Goal: Transaction & Acquisition: Purchase product/service

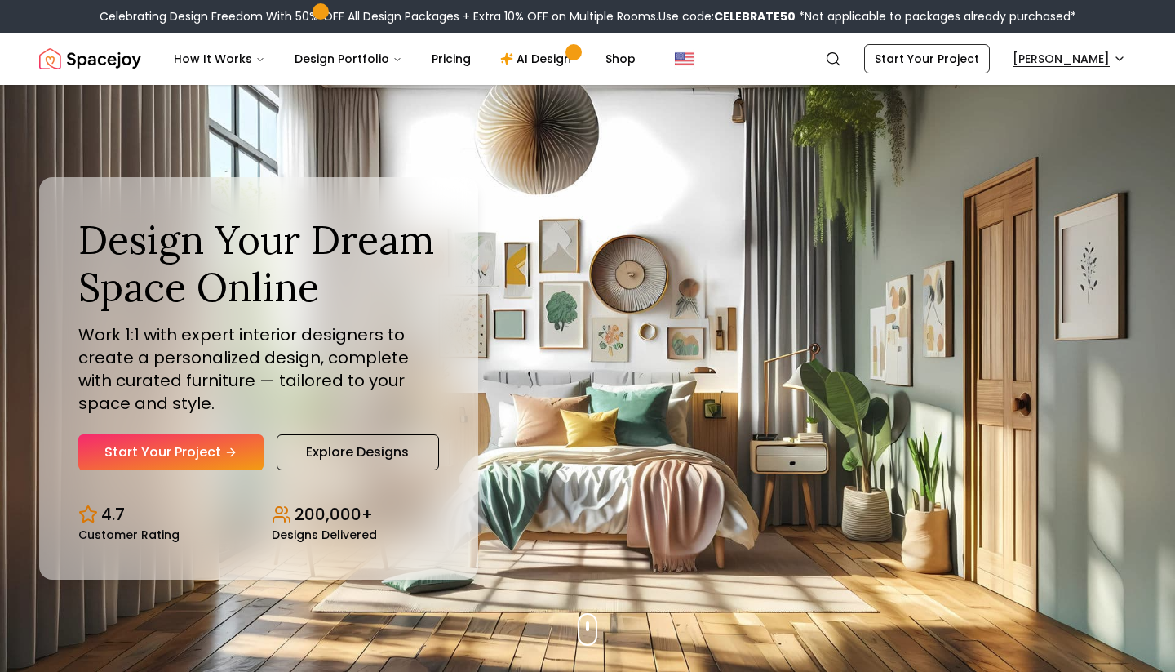
click at [1066, 29] on div "Celebrating Design Freedom With 50% OFF All Design Packages + Extra 10% OFF on …" at bounding box center [587, 16] width 1175 height 33
click at [1067, 43] on nav "Spacejoy Search GA How It Works Design Portfolio Pricing AI Design Shop Search …" at bounding box center [587, 59] width 1097 height 52
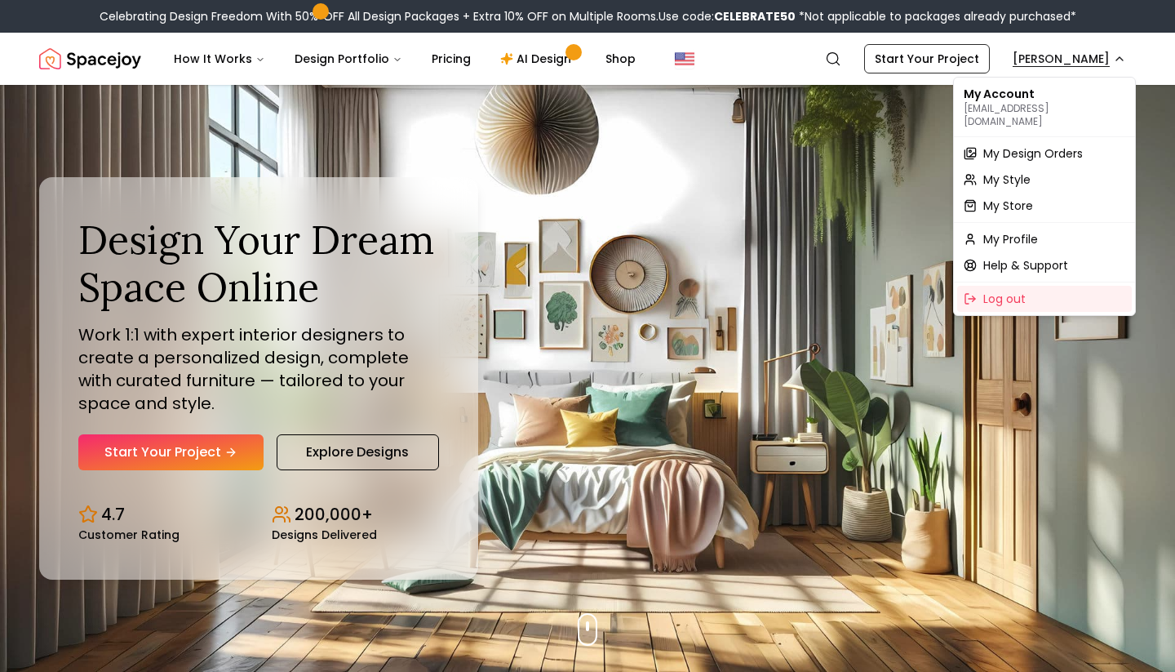
click at [1018, 145] on span "My Design Orders" at bounding box center [1033, 153] width 100 height 16
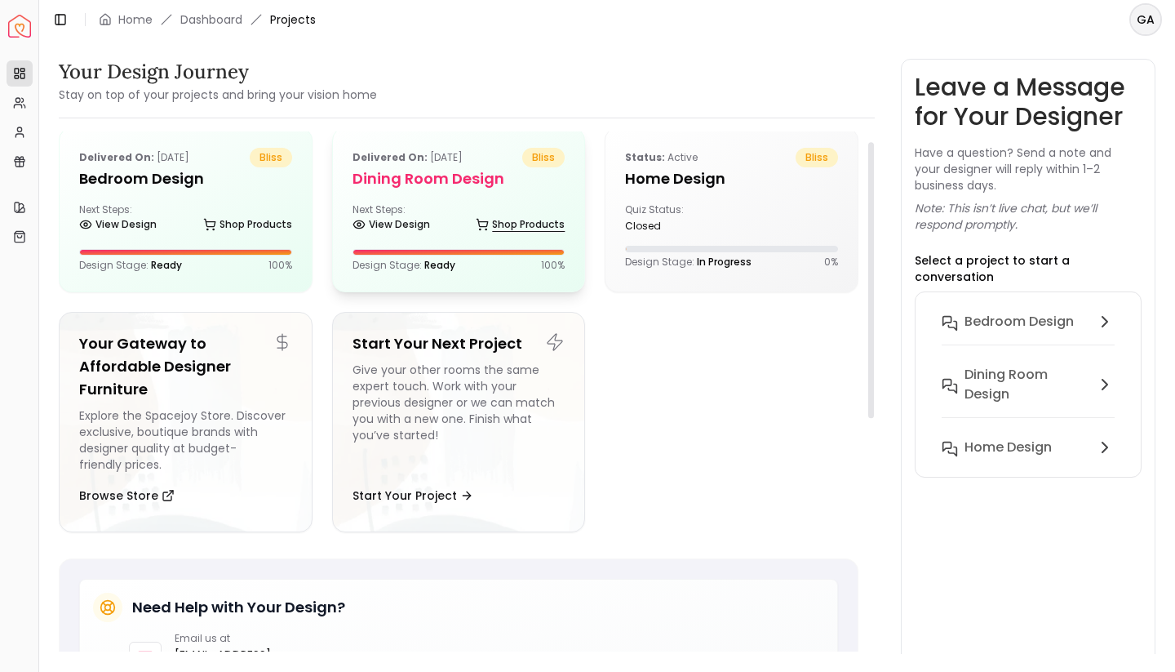
scroll to position [22, 0]
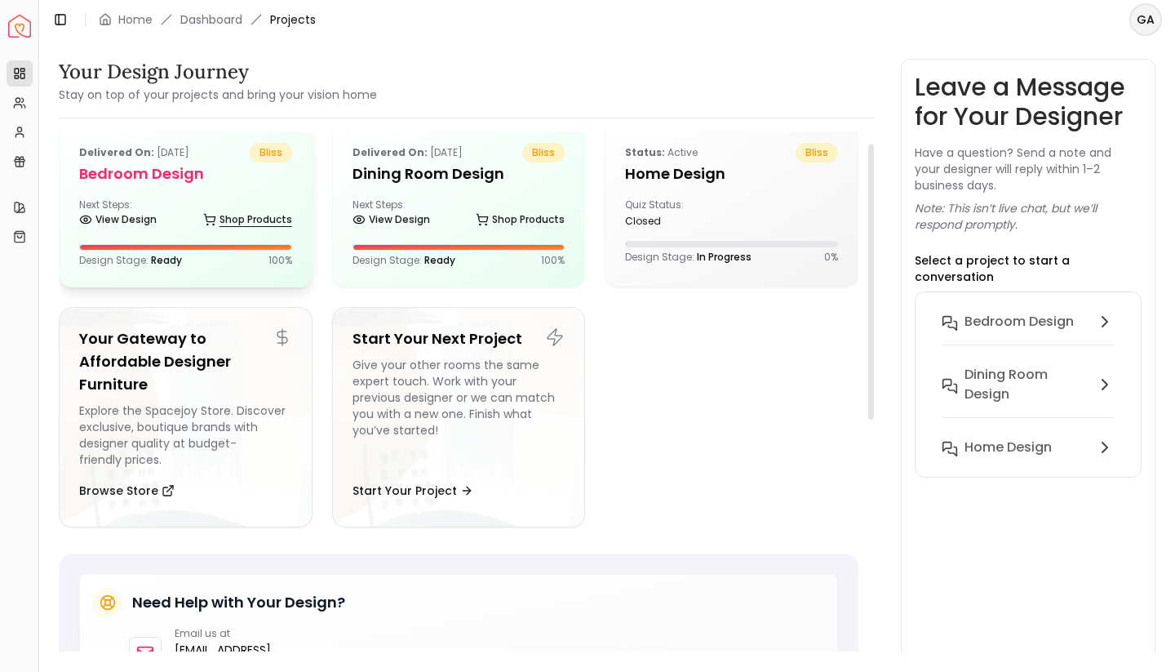
click at [239, 220] on link "Shop Products" at bounding box center [247, 219] width 89 height 23
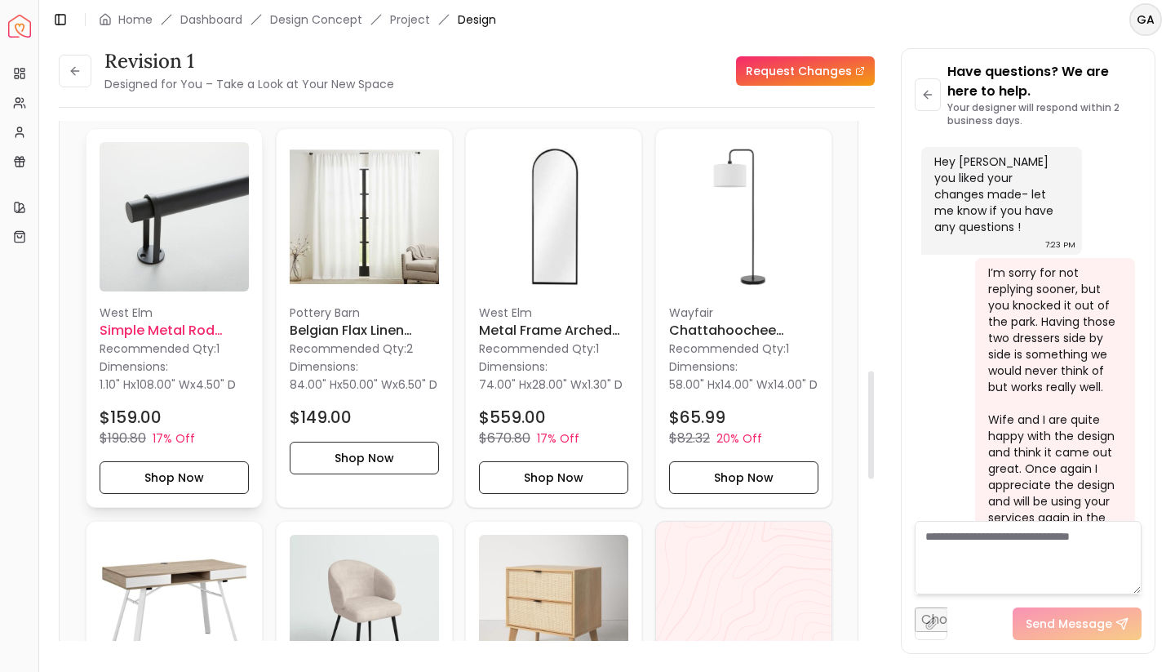
scroll to position [1166, 0]
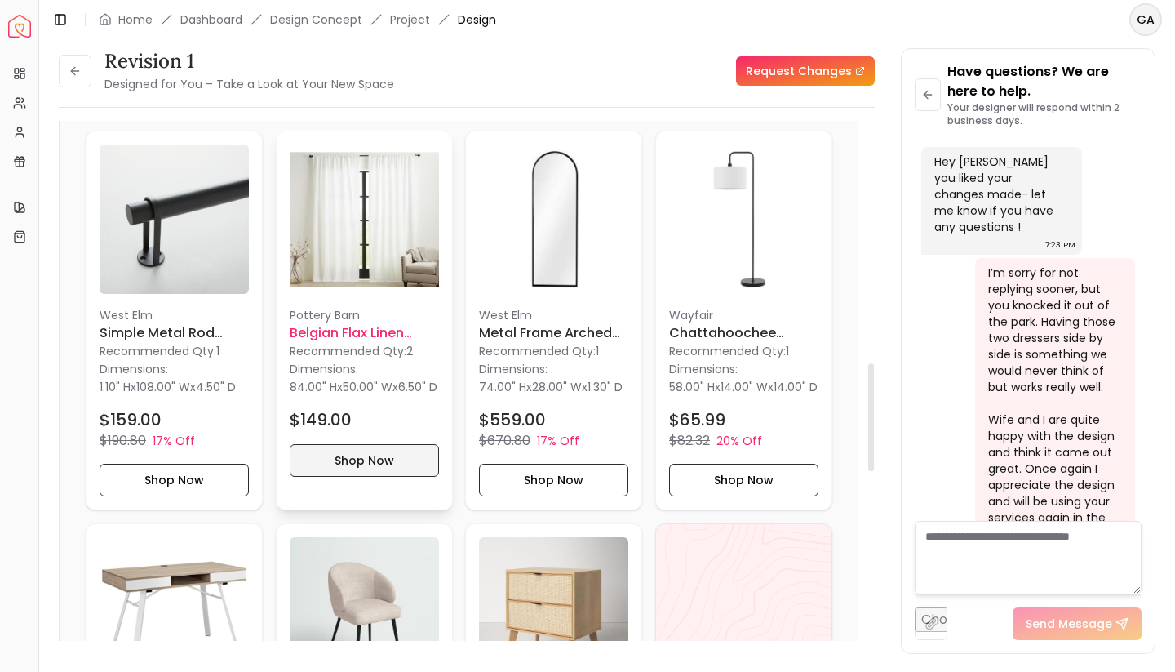
click at [375, 463] on button "Shop Now" at bounding box center [364, 460] width 149 height 33
click at [385, 332] on h6 "Belgian Flax Linen Blackout Curtain 50 x 84&quot; - White" at bounding box center [364, 333] width 149 height 20
click at [366, 471] on button "Shop Now" at bounding box center [364, 460] width 149 height 33
click at [370, 477] on button "Shop Now" at bounding box center [364, 460] width 149 height 33
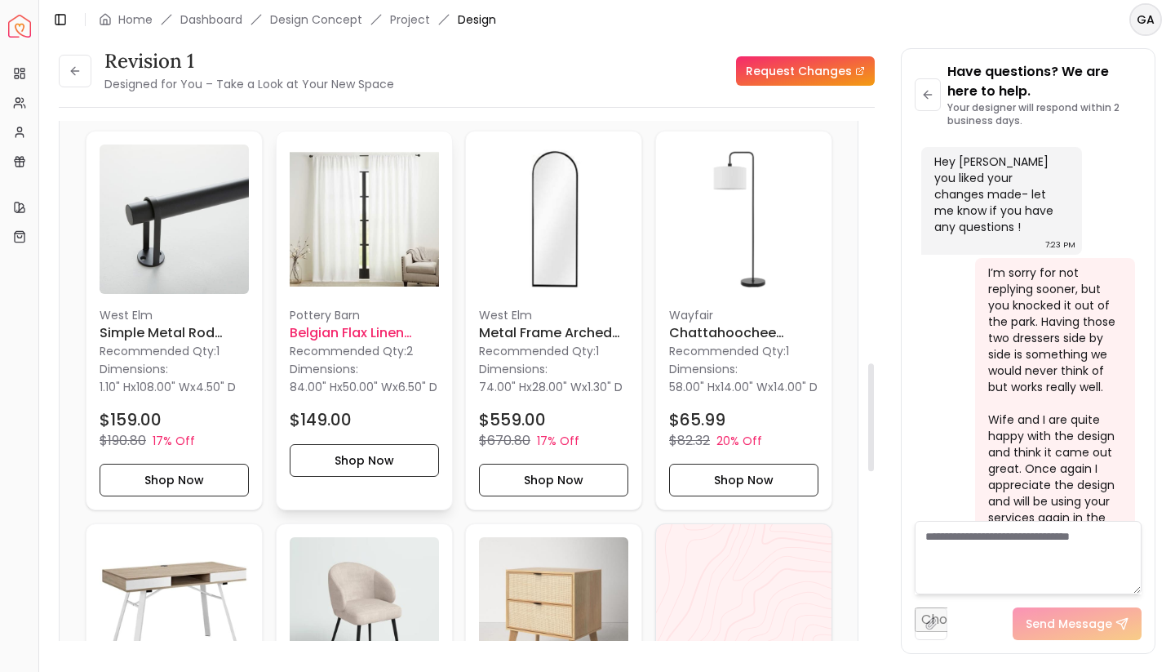
click at [378, 338] on h6 "Belgian Flax Linen Blackout Curtain 50 x 84&quot; - White" at bounding box center [364, 333] width 149 height 20
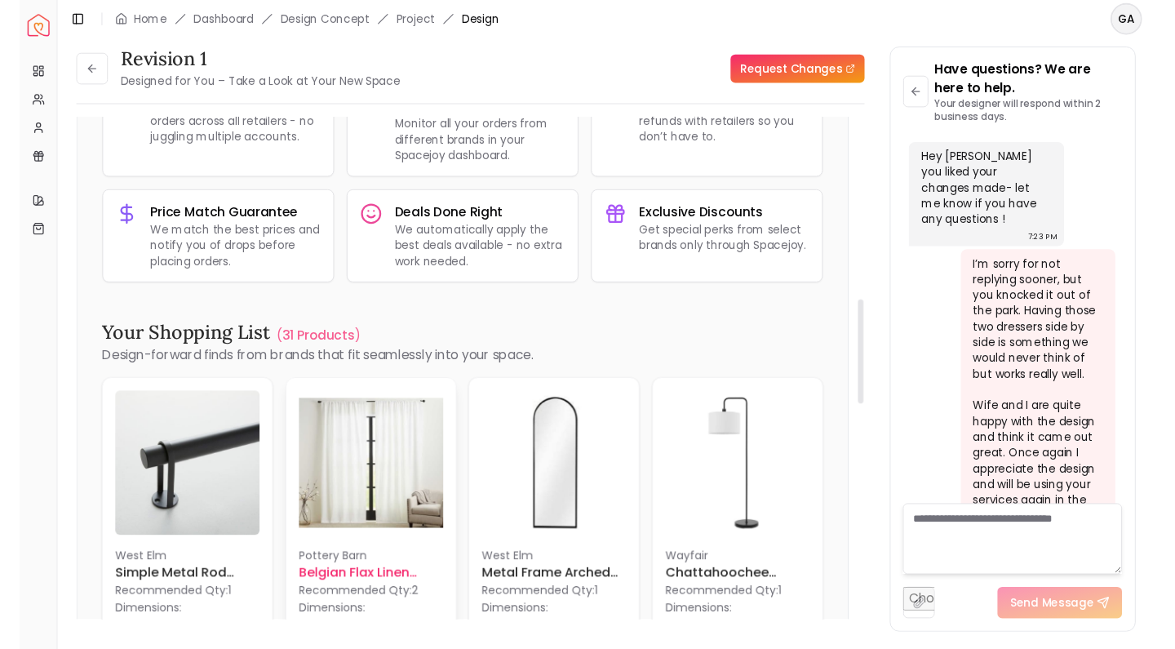
scroll to position [896, 0]
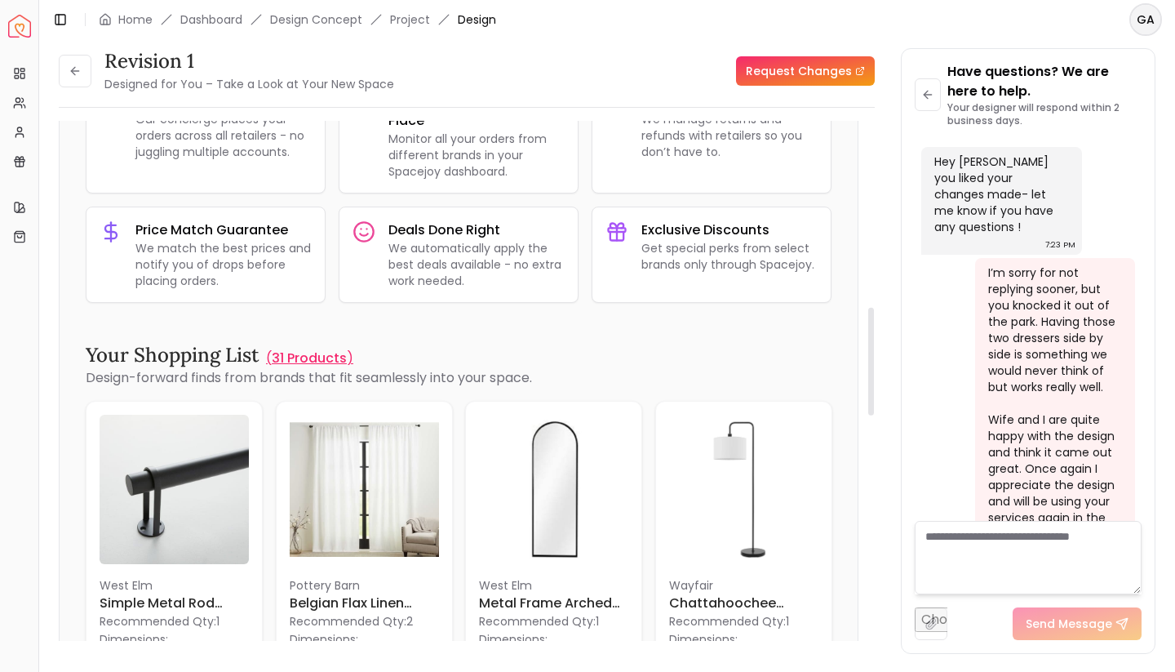
click at [317, 357] on p "31 Products" at bounding box center [309, 358] width 75 height 20
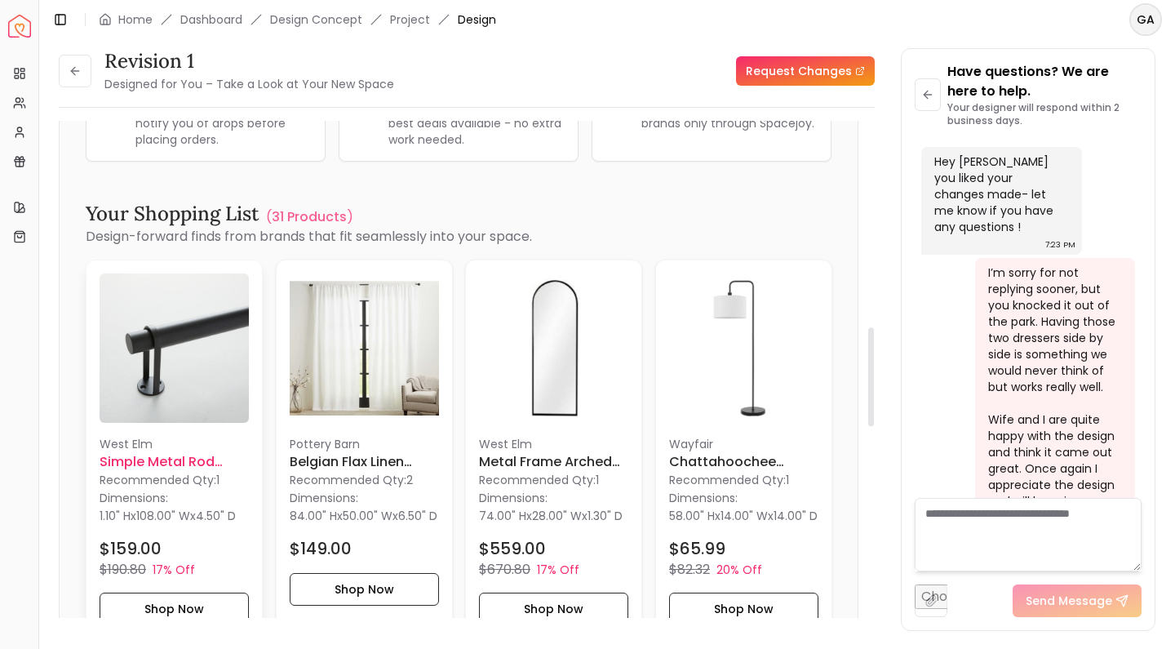
scroll to position [1039, 0]
click at [193, 472] on p "Recommended Qty: 1" at bounding box center [174, 478] width 149 height 16
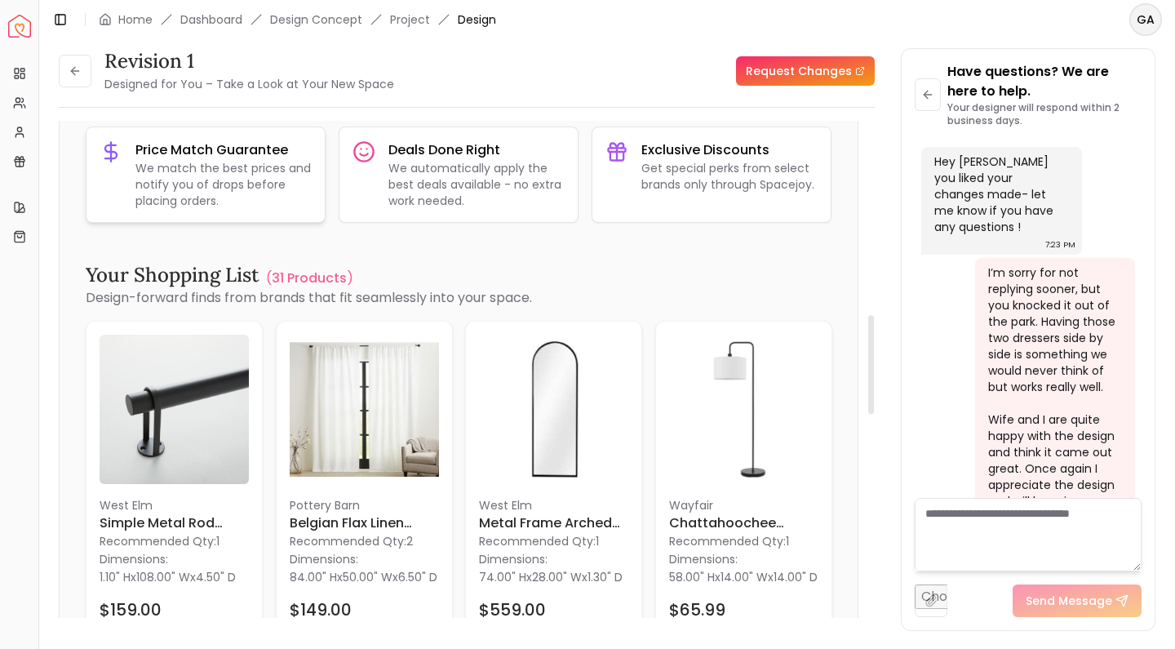
click at [291, 185] on p "We match the best prices and notify you of drops before placing orders." at bounding box center [223, 184] width 176 height 49
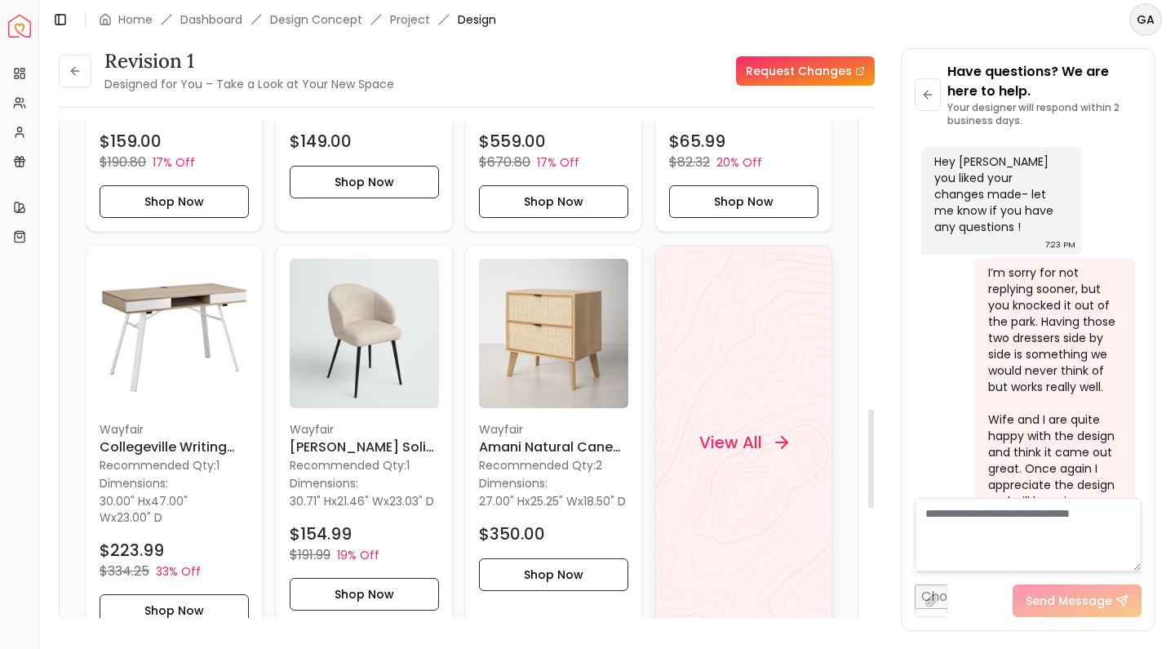
scroll to position [1449, 0]
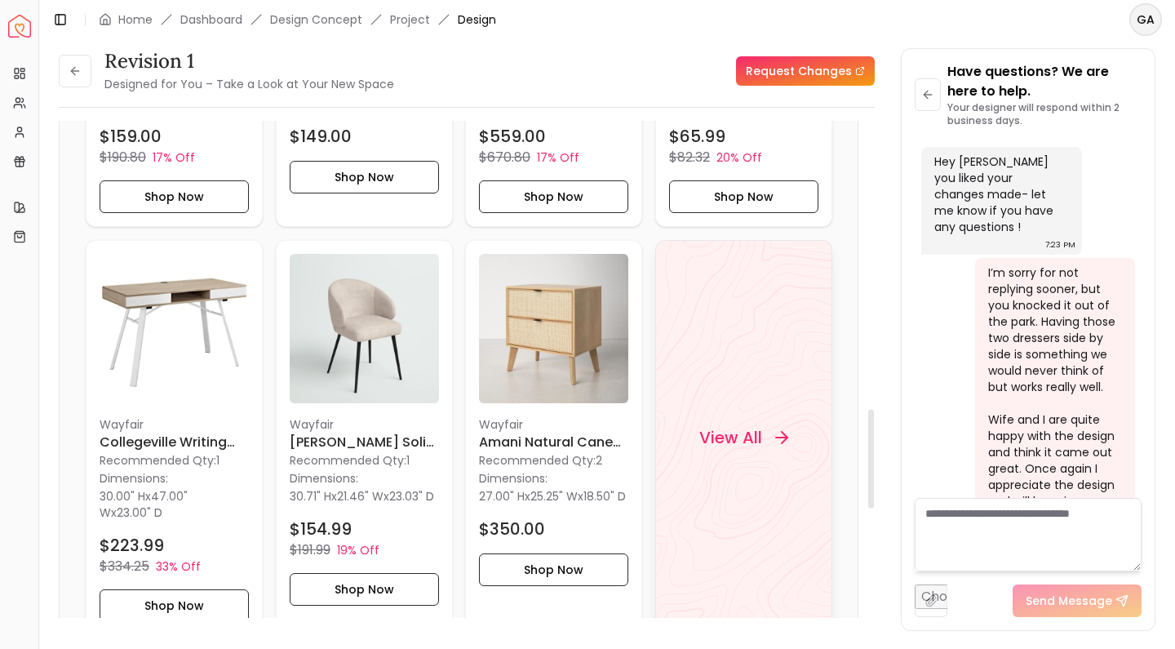
click at [725, 443] on h4 "View All" at bounding box center [730, 437] width 63 height 23
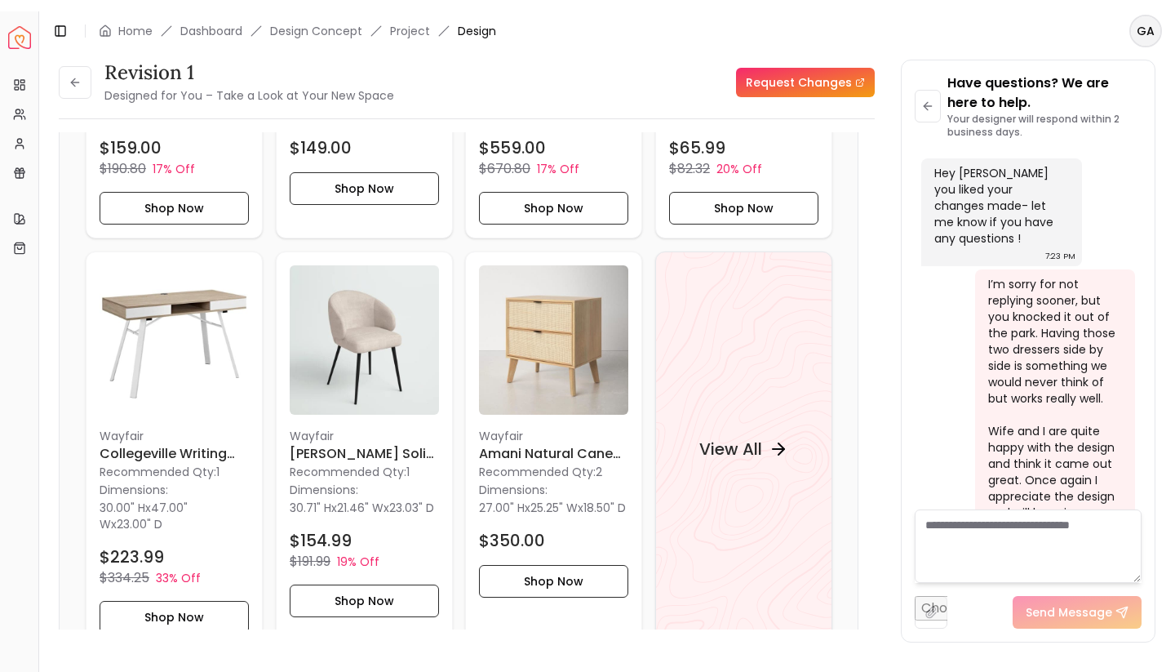
scroll to position [0, 0]
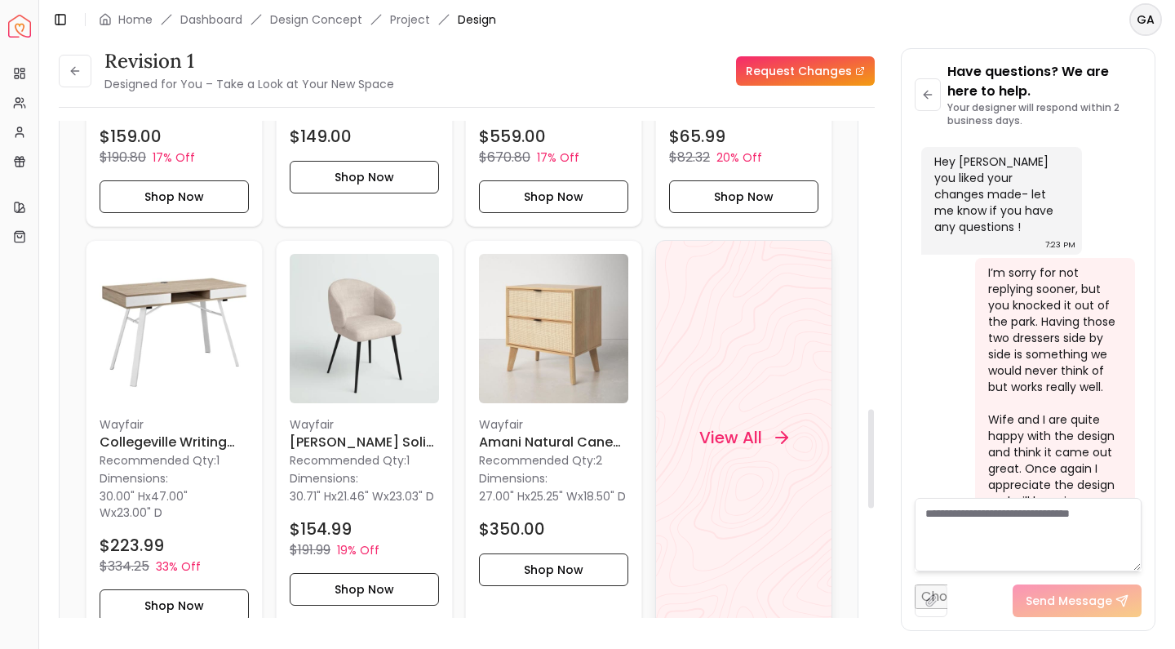
click at [712, 443] on h4 "View All" at bounding box center [730, 437] width 63 height 23
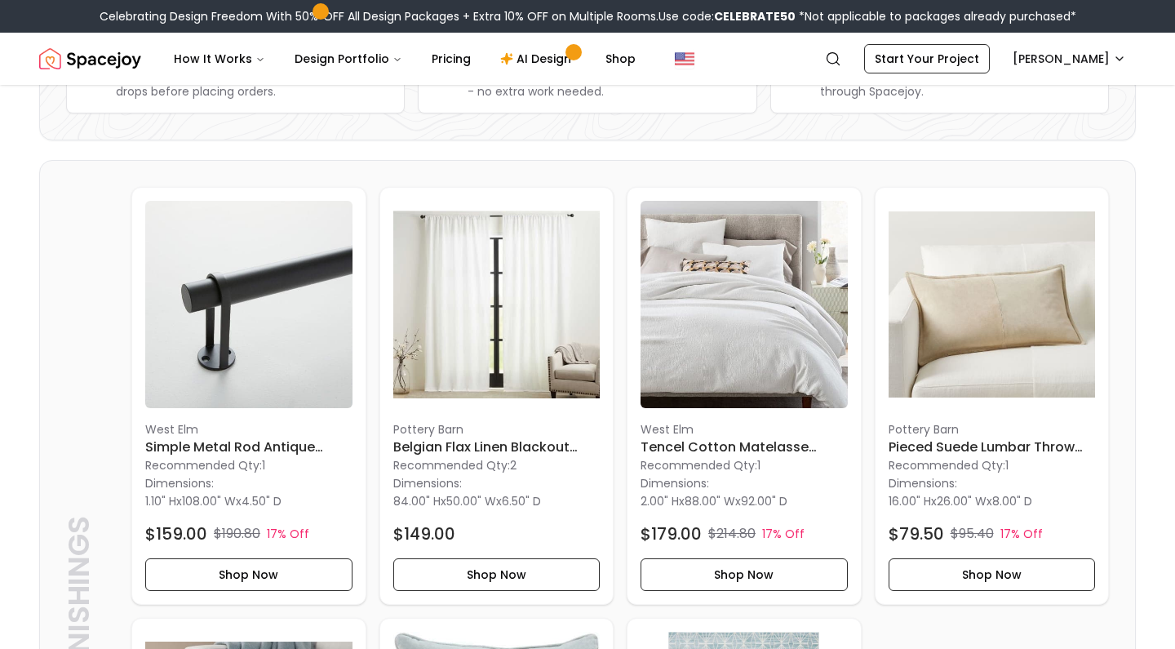
scroll to position [355, 0]
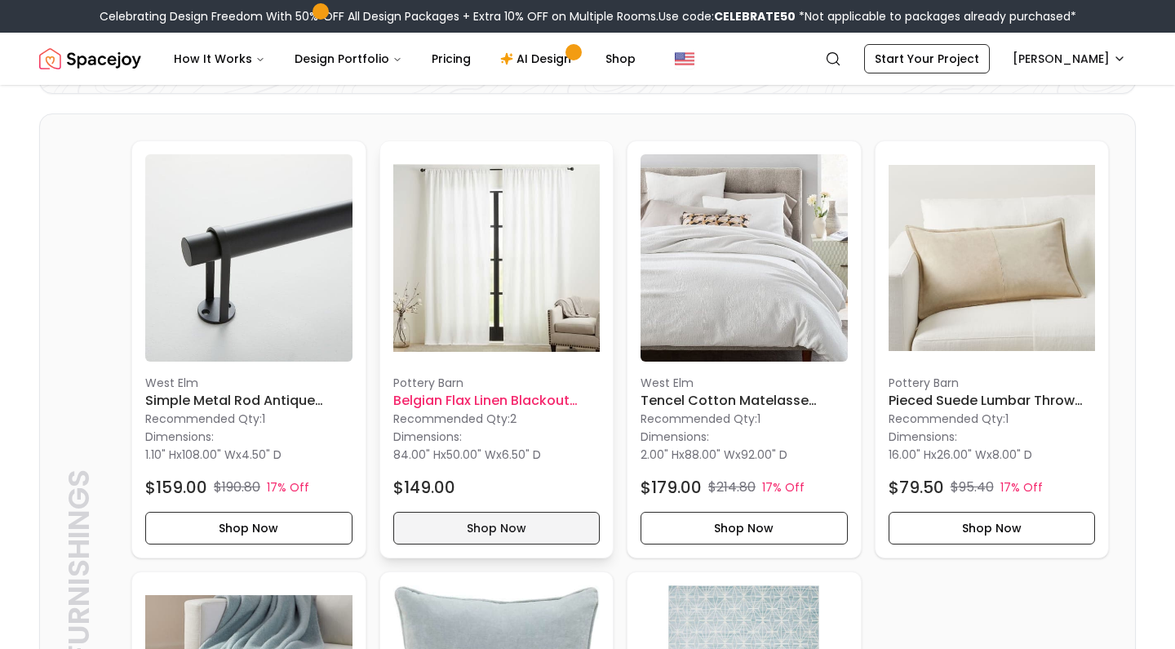
click at [493, 525] on button "Shop Now" at bounding box center [496, 528] width 207 height 33
click at [500, 486] on div "$149.00" at bounding box center [496, 487] width 207 height 23
click at [500, 526] on button "Shop Now" at bounding box center [496, 528] width 207 height 33
click at [513, 407] on h6 "Belgian Flax Linen Blackout Curtain 50 x 84&quot; - White" at bounding box center [496, 401] width 207 height 20
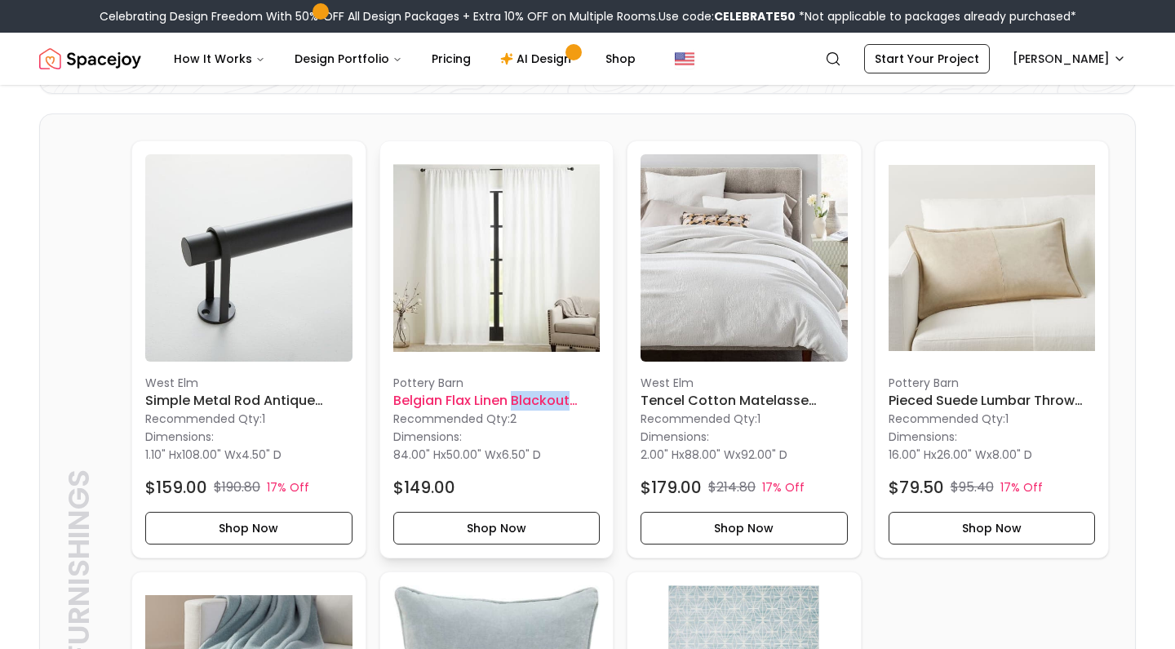
click at [513, 407] on h6 "Belgian Flax Linen Blackout Curtain 50 x 84&quot; - White" at bounding box center [496, 401] width 207 height 20
click at [508, 398] on h6 "Belgian Flax Linen Blackout Curtain 50 x 84&quot; - White" at bounding box center [496, 401] width 207 height 20
click at [534, 321] on img at bounding box center [496, 257] width 207 height 207
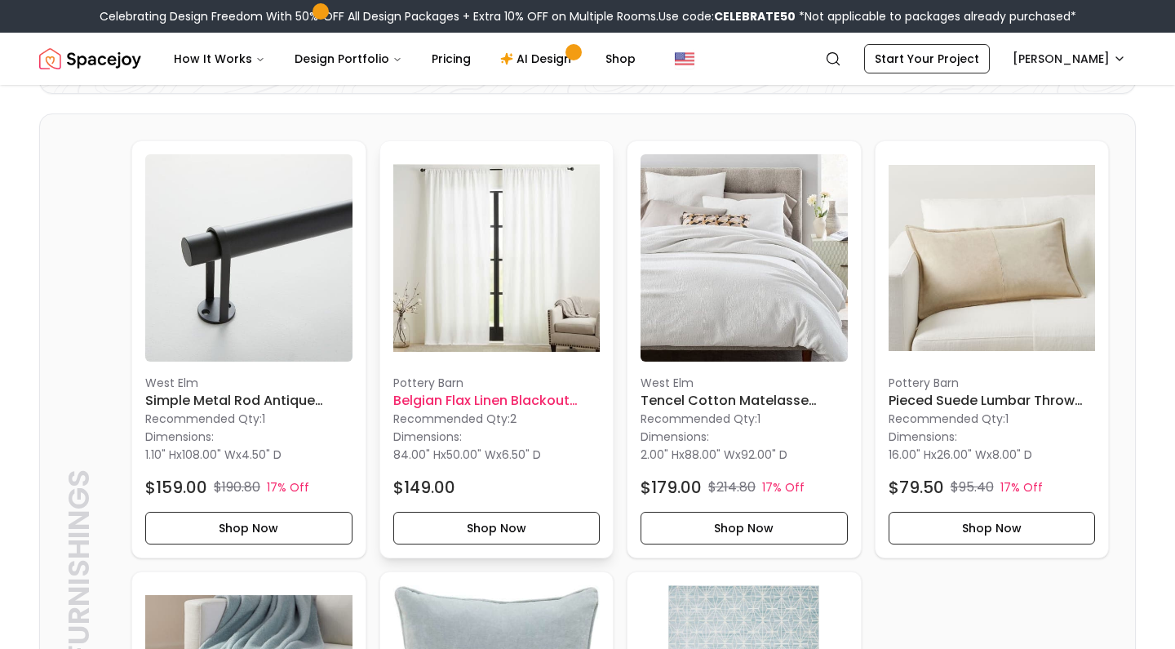
click at [521, 404] on h6 "Belgian Flax Linen Blackout Curtain 50 x 84&quot; - White" at bounding box center [496, 401] width 207 height 20
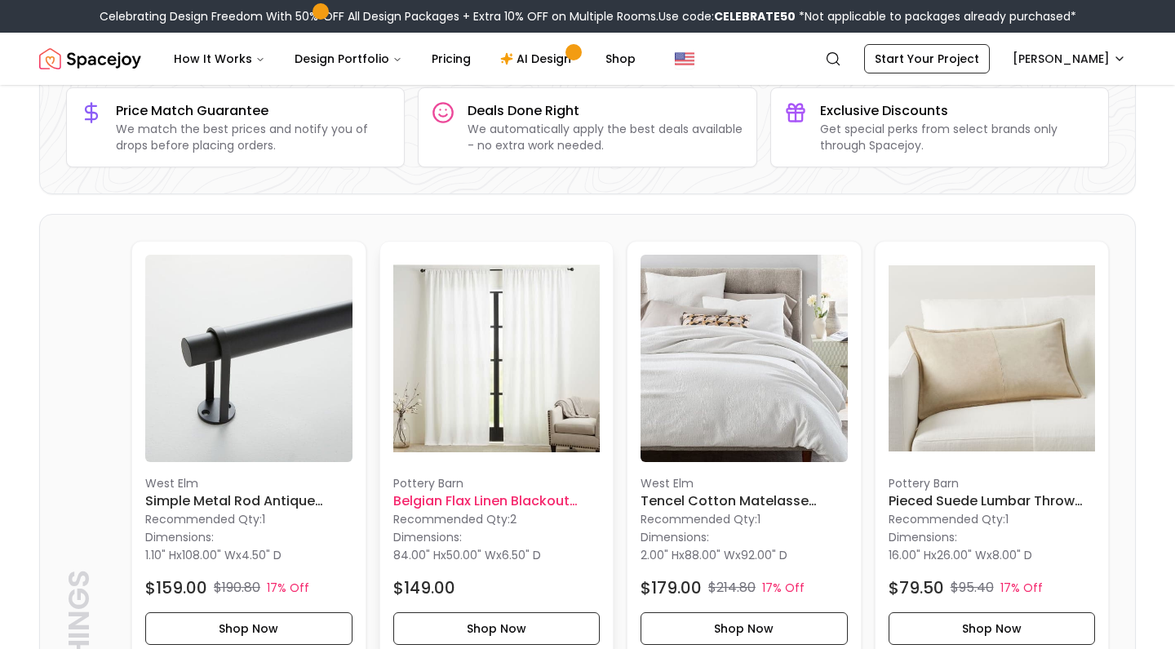
scroll to position [357, 0]
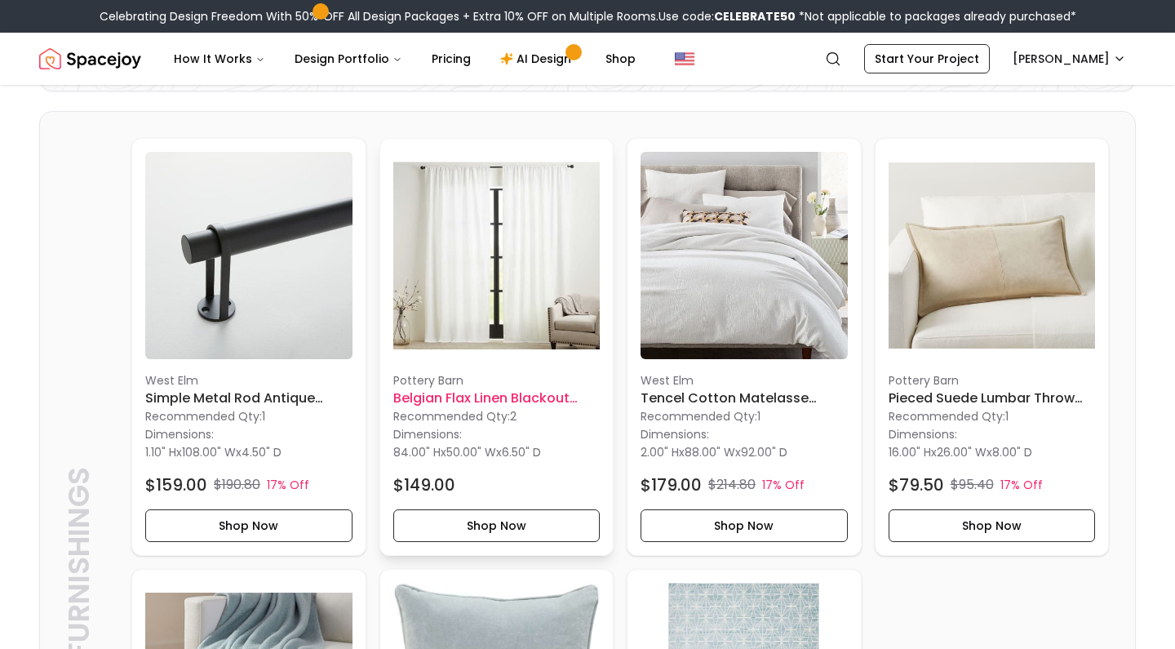
click at [512, 401] on h6 "Belgian Flax Linen Blackout Curtain 50 x 84&quot; - White" at bounding box center [496, 398] width 207 height 20
click at [508, 525] on button "Shop Now" at bounding box center [496, 525] width 207 height 33
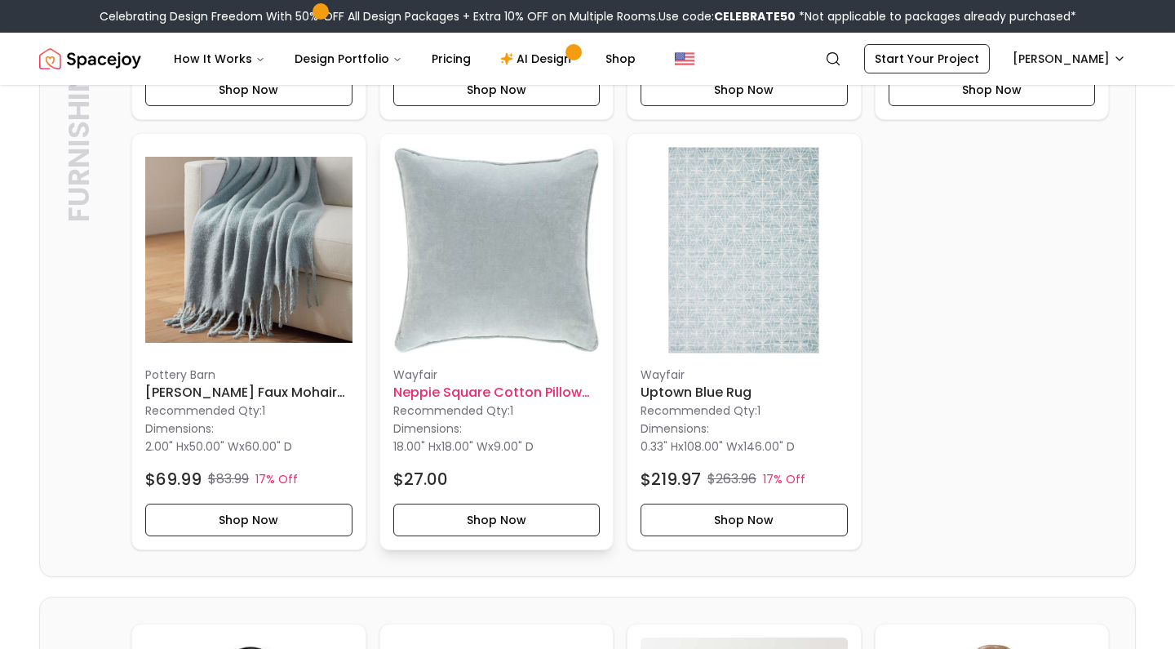
scroll to position [808, 0]
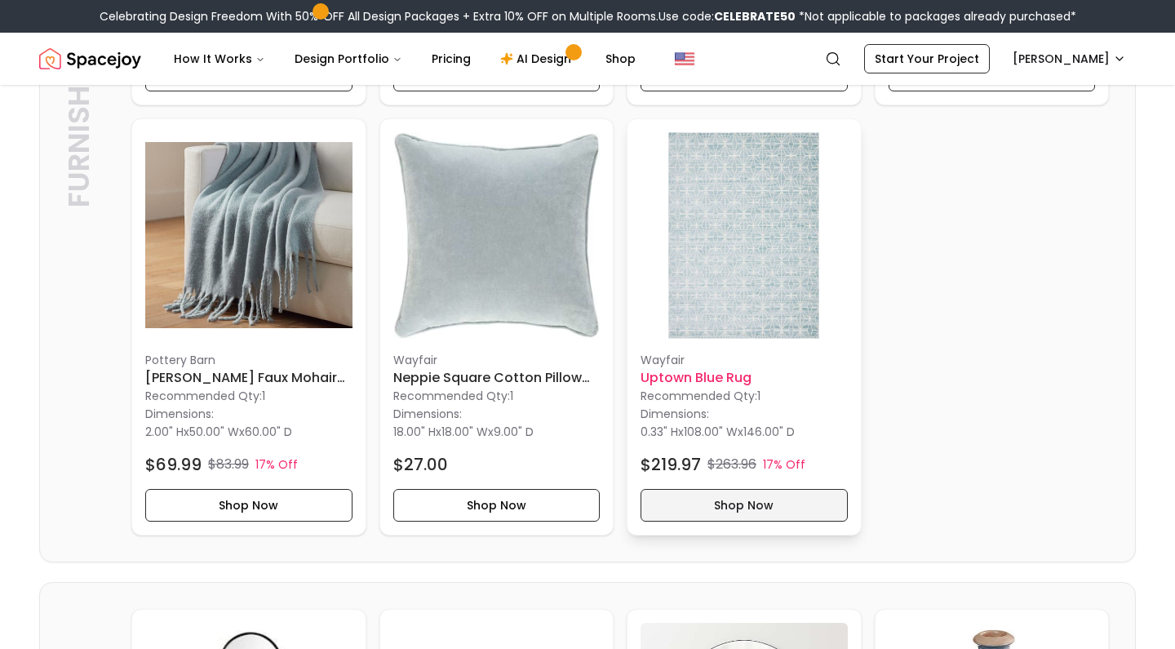
click at [707, 513] on button "Shop Now" at bounding box center [744, 505] width 207 height 33
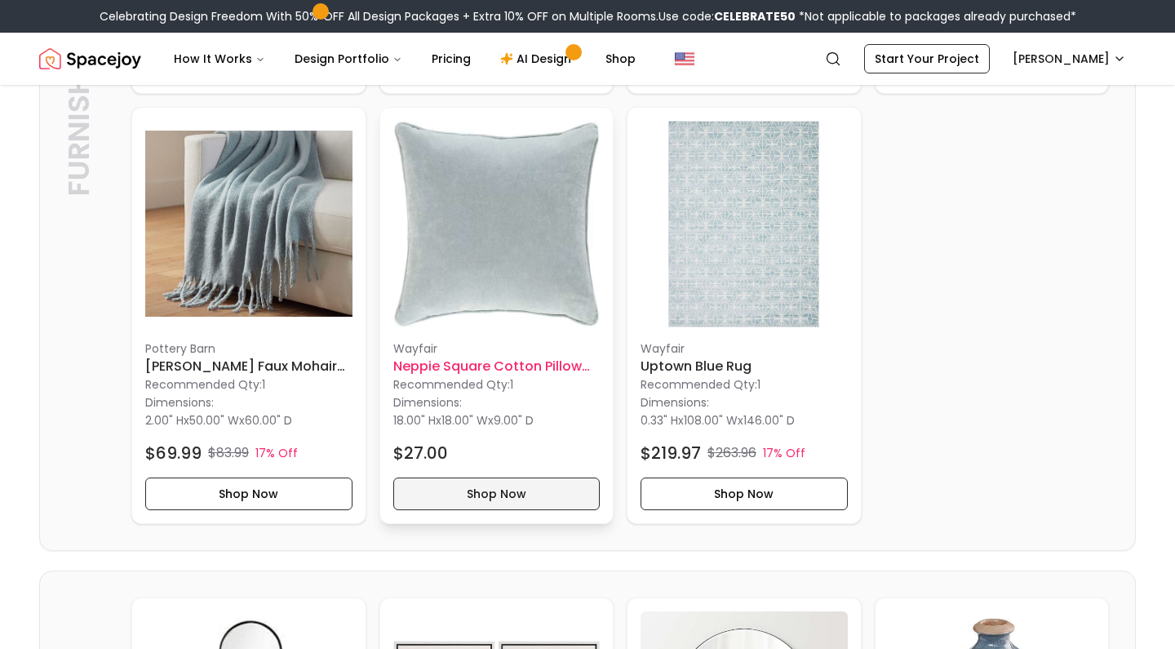
click at [533, 492] on button "Shop Now" at bounding box center [496, 493] width 207 height 33
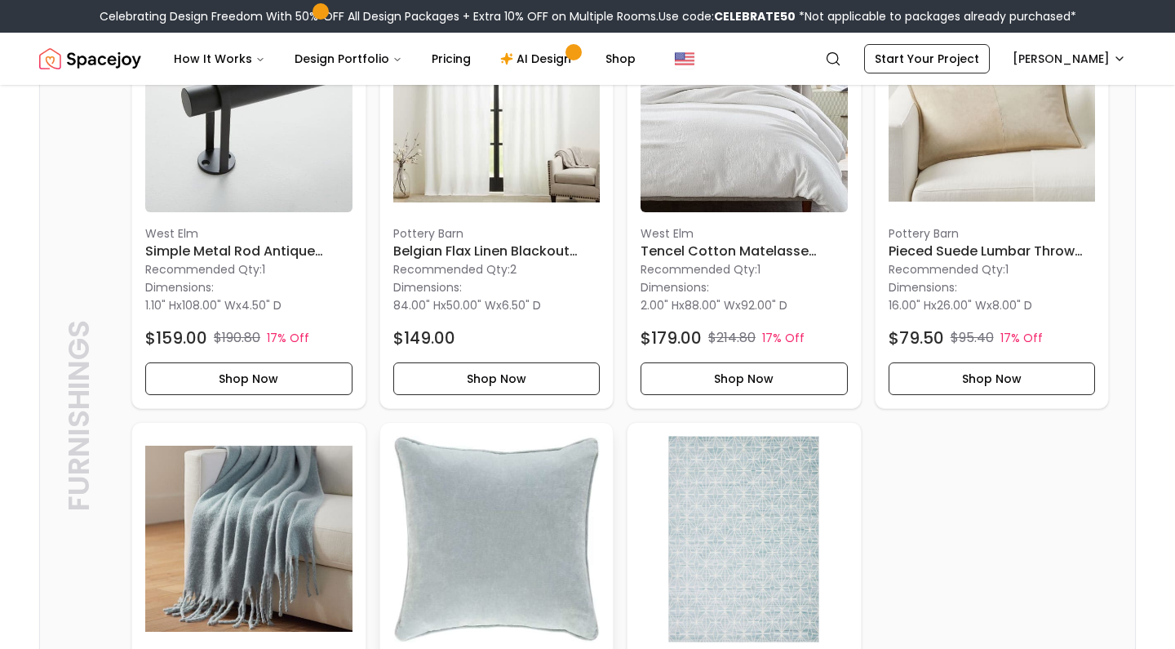
scroll to position [492, 0]
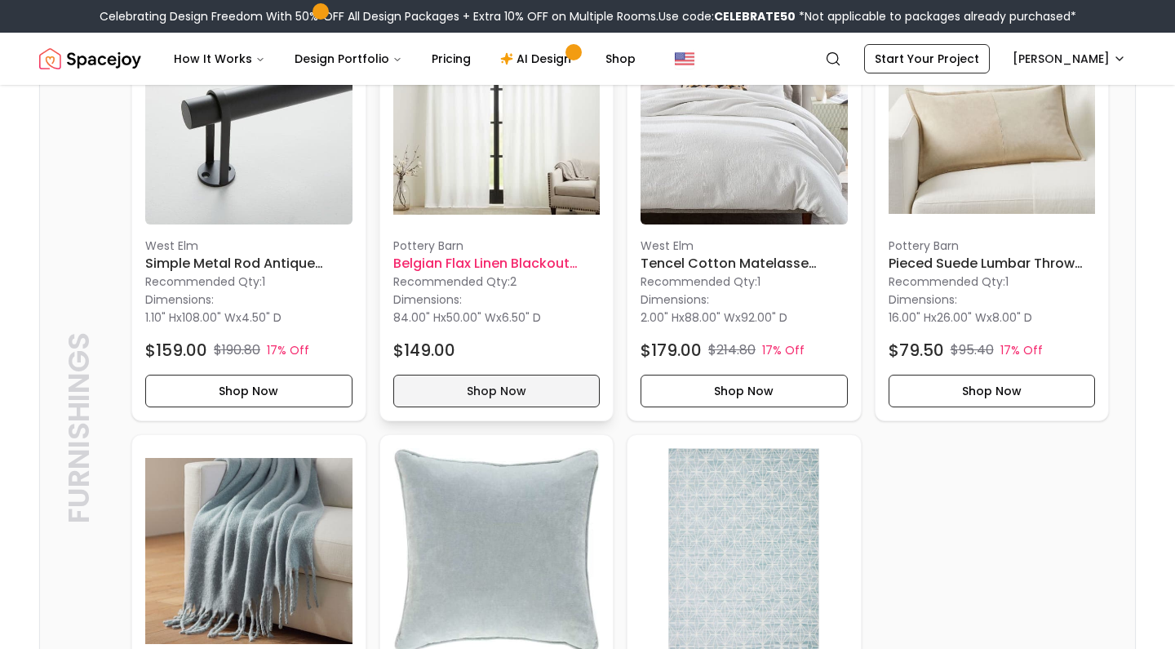
click at [441, 388] on button "Shop Now" at bounding box center [496, 391] width 207 height 33
drag, startPoint x: 566, startPoint y: 263, endPoint x: 390, endPoint y: 246, distance: 177.1
click at [390, 246] on div "Pottery Barn Belgian Flax Linen Blackout Curtain 50 x 84&quot; - White Recommen…" at bounding box center [496, 212] width 233 height 416
click at [450, 309] on span "50.00" W" at bounding box center [471, 317] width 50 height 16
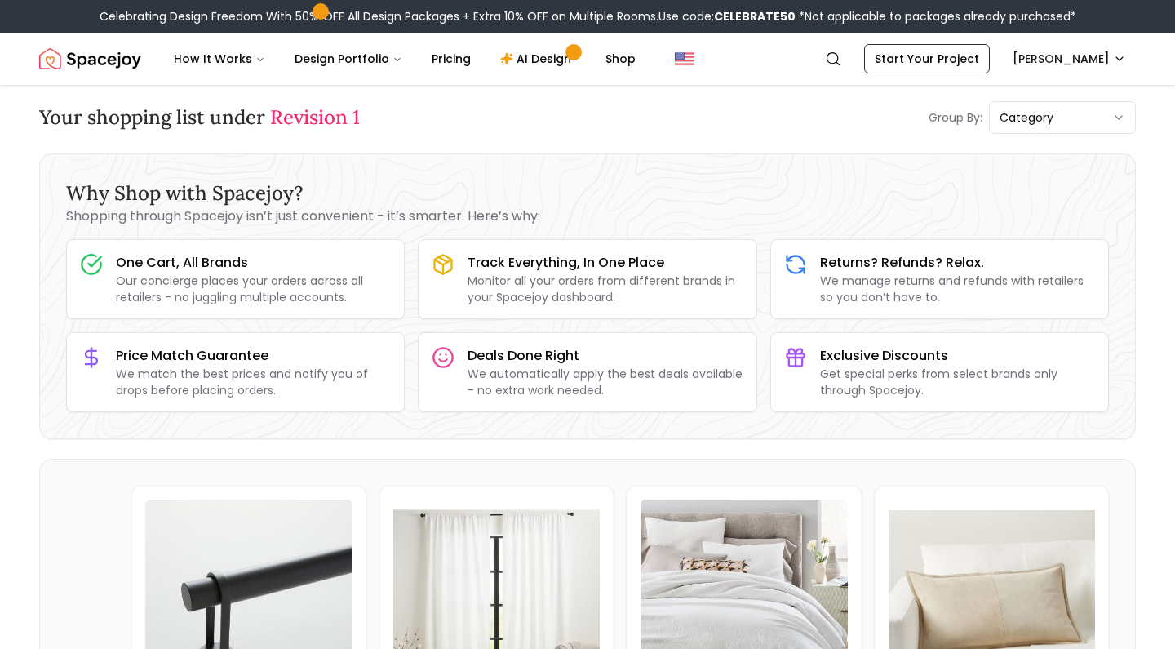
scroll to position [19, 0]
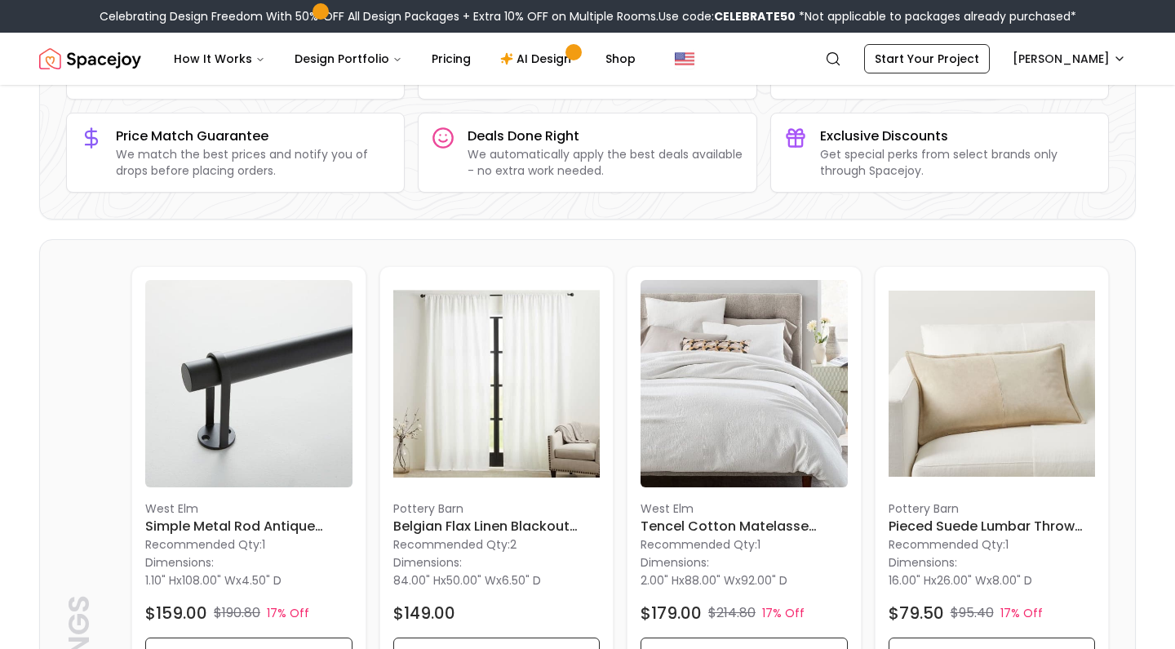
scroll to position [346, 0]
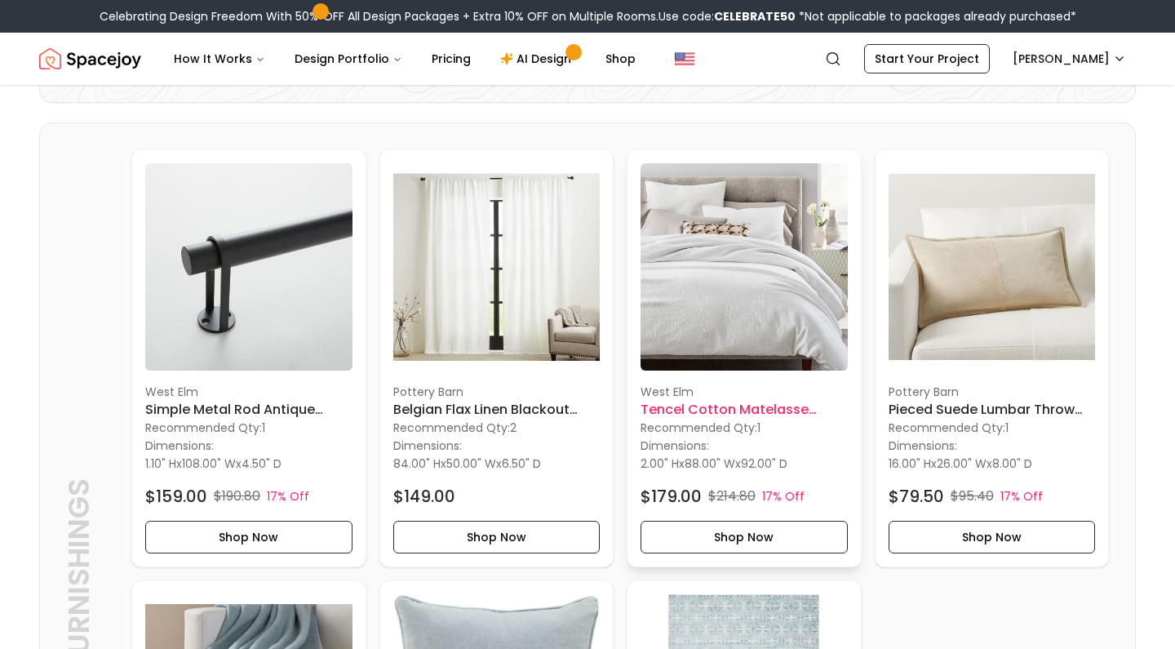
click at [770, 403] on h6 "Tencel Cotton Matelasse Duvet with Insert-Queen" at bounding box center [744, 410] width 207 height 20
click at [762, 411] on h6 "Tencel Cotton Matelasse Duvet with Insert-Queen" at bounding box center [744, 410] width 207 height 20
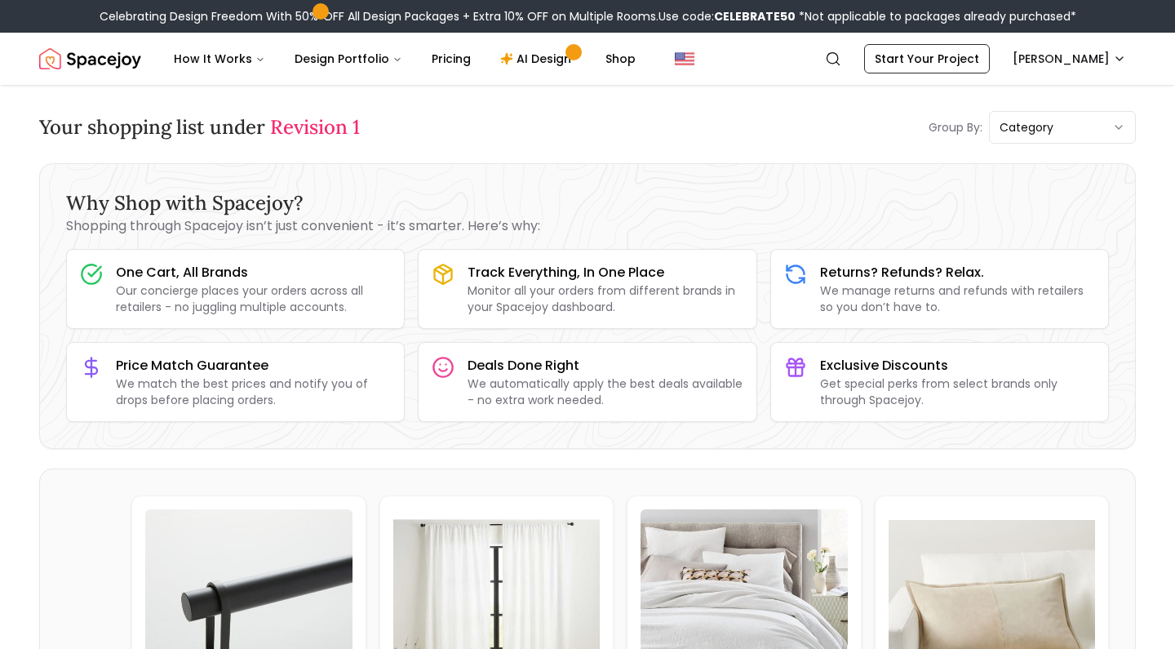
scroll to position [0, 0]
click at [713, 293] on p "Monitor all your orders from different brands in your Spacejoy dashboard." at bounding box center [605, 298] width 275 height 33
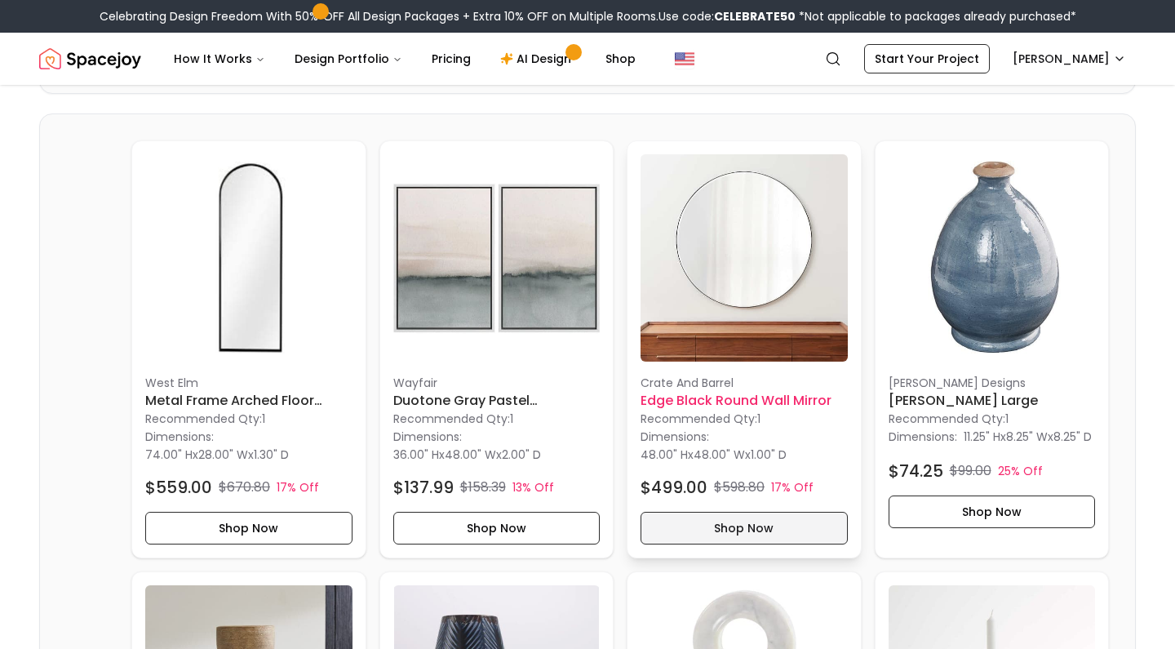
scroll to position [1375, 0]
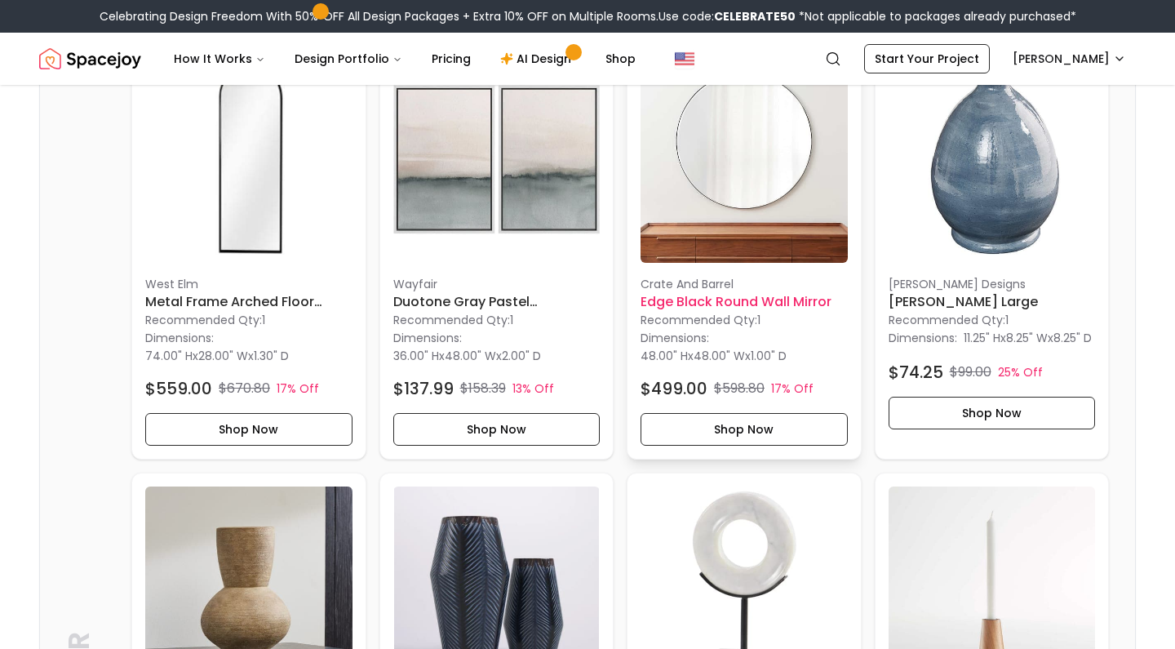
click at [766, 303] on h6 "Edge Black Round Wall Mirror" at bounding box center [744, 302] width 207 height 20
click at [285, 299] on h6 "Metal Frame Arched Floor Mirror - 28"W x 74"H" at bounding box center [248, 302] width 207 height 20
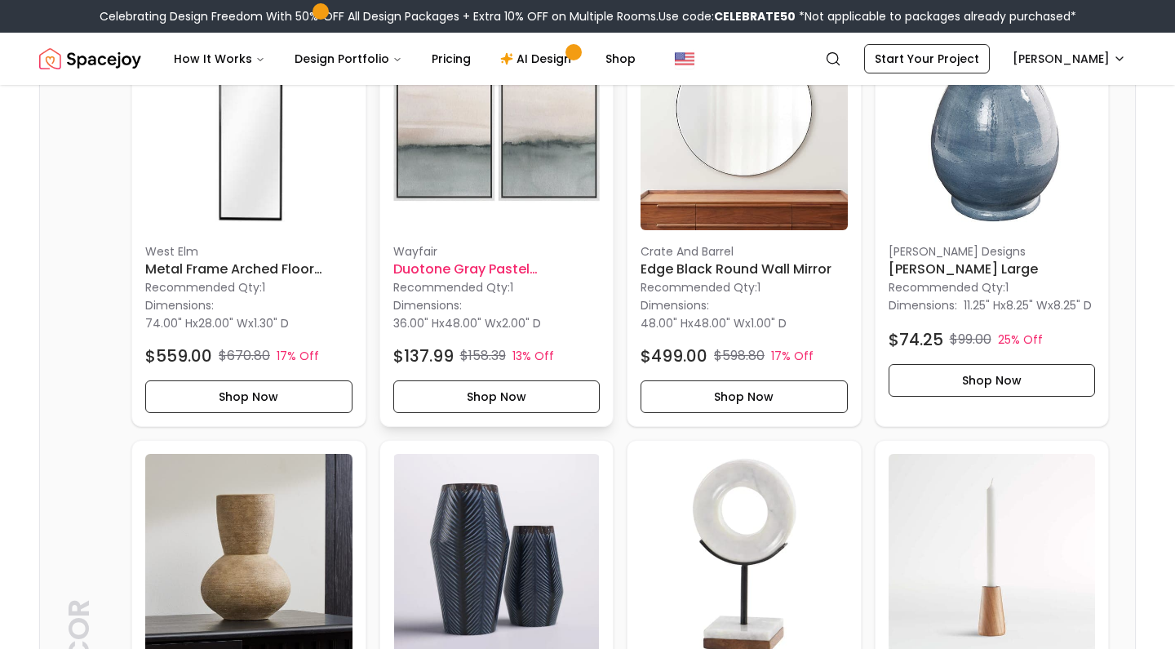
scroll to position [1414, 0]
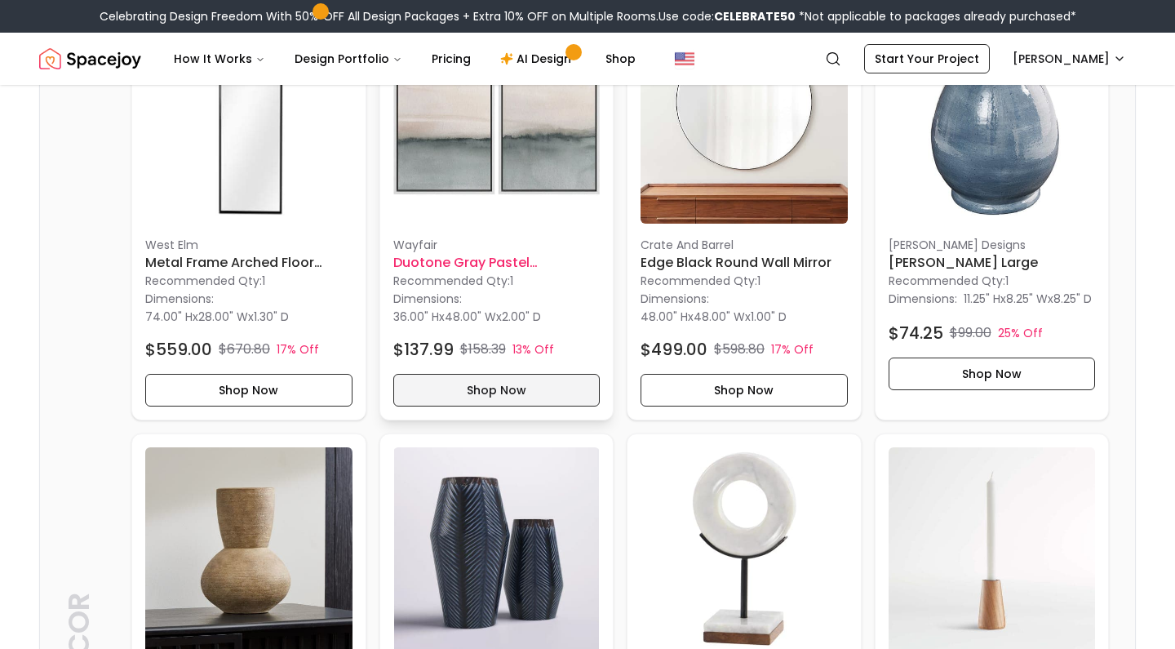
click at [540, 386] on button "Shop Now" at bounding box center [496, 390] width 207 height 33
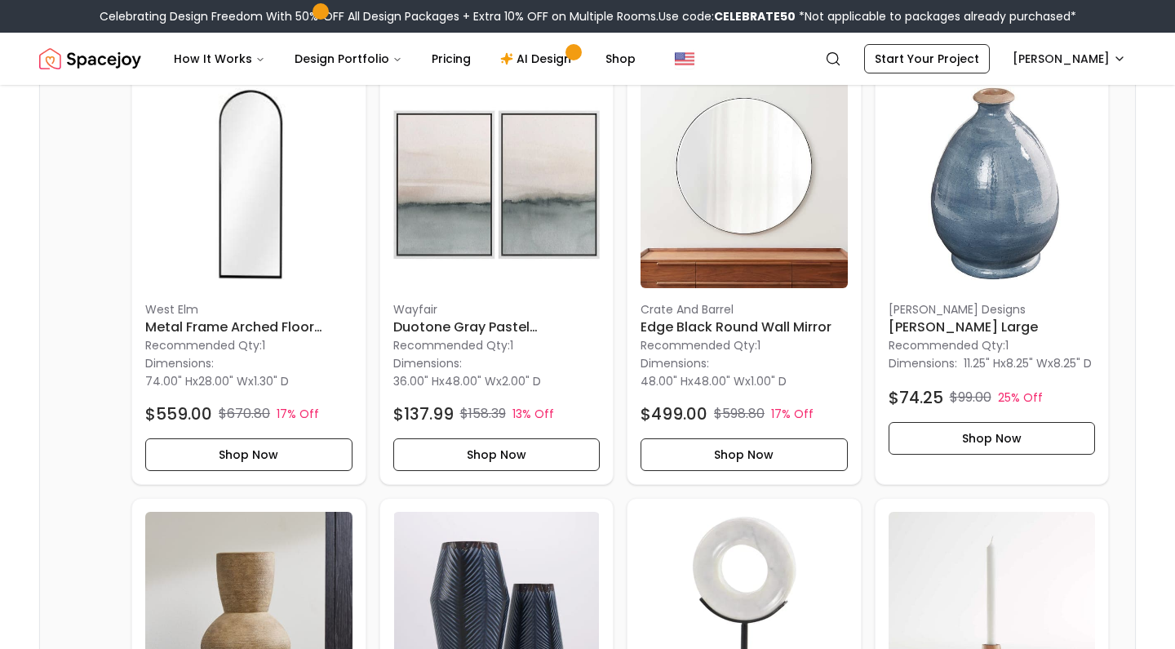
scroll to position [1354, 0]
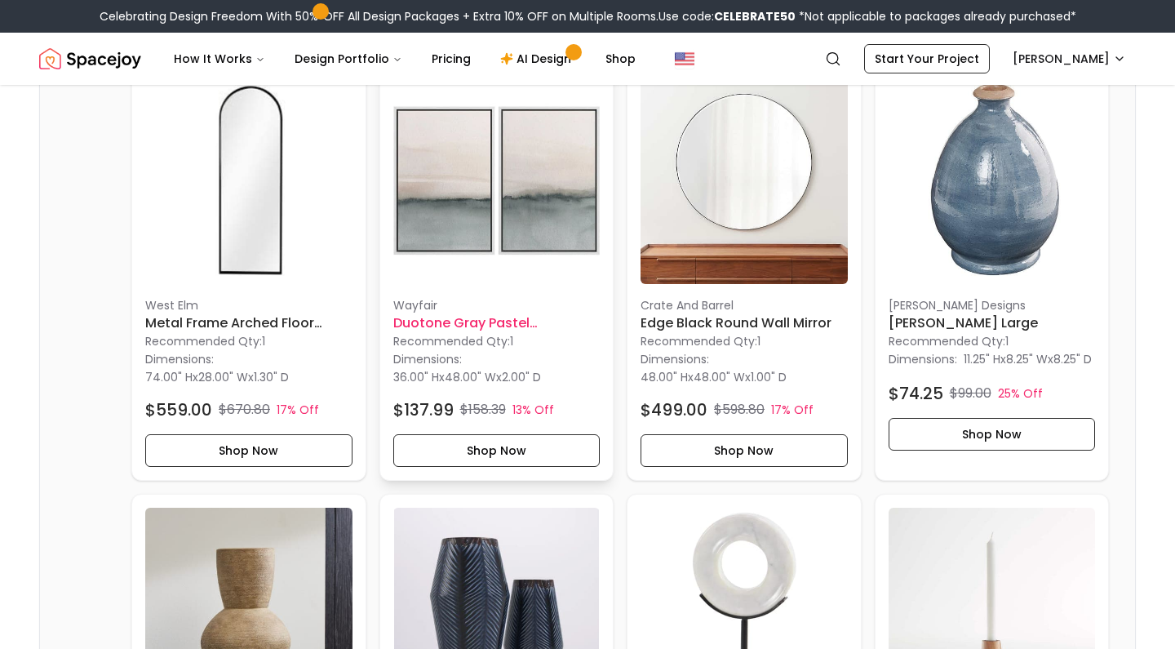
click at [499, 338] on p "Recommended Qty: 1" at bounding box center [496, 341] width 207 height 16
